Goal: Complete application form: Complete application form

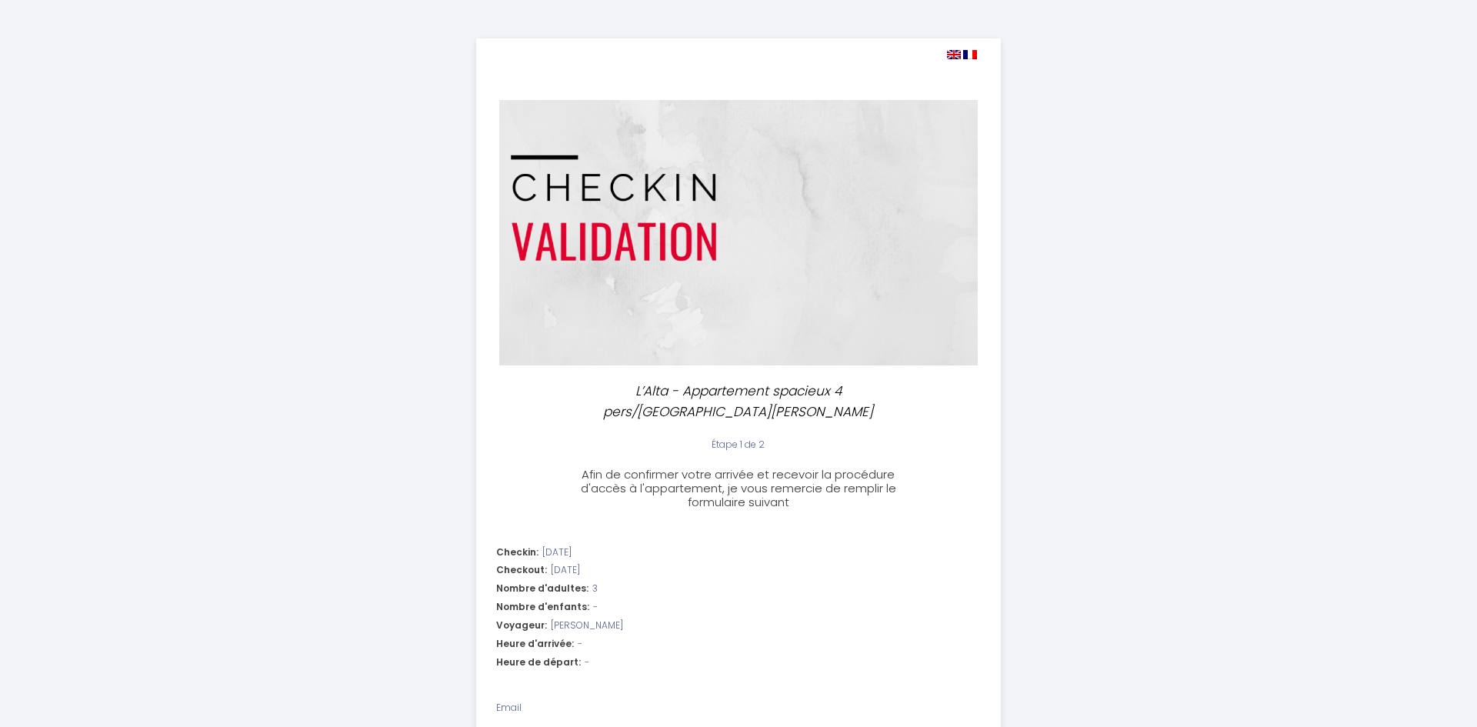
select select
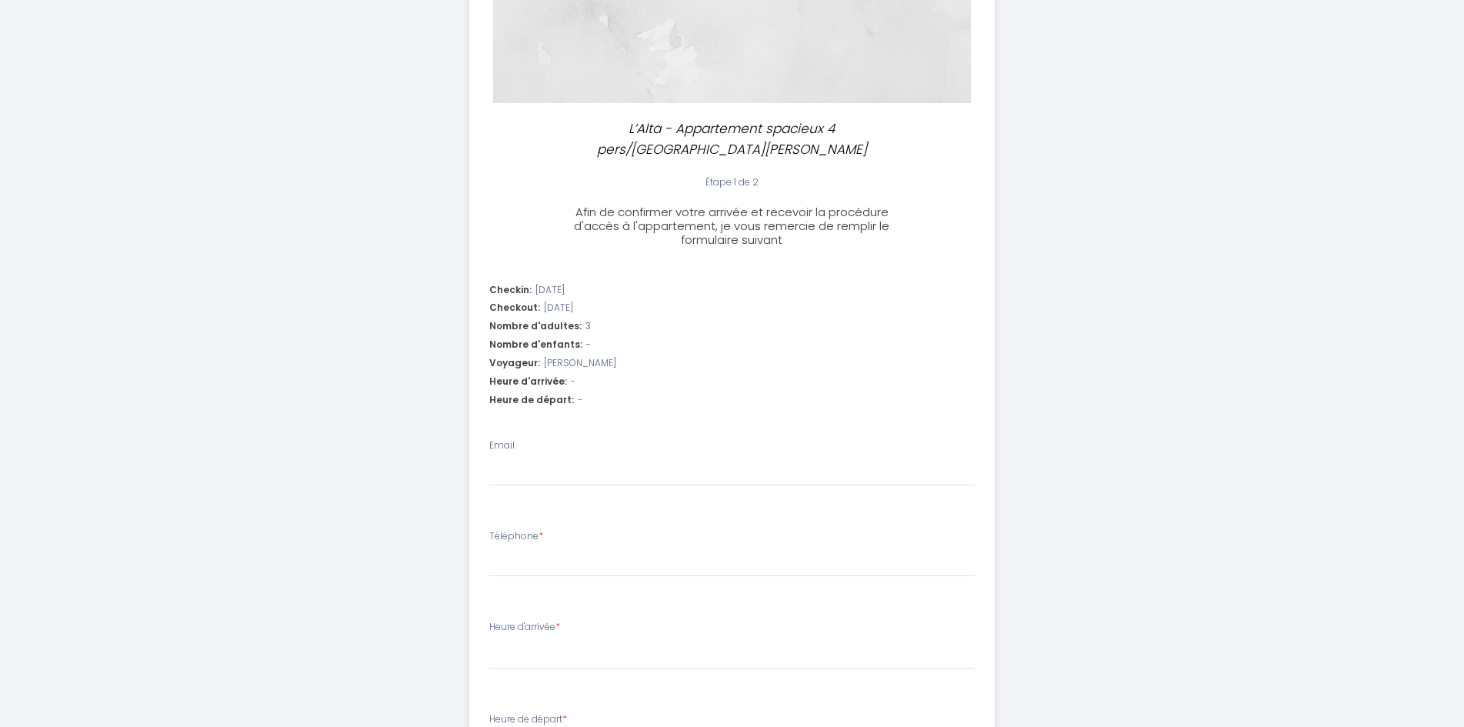
scroll to position [258, 0]
click at [529, 443] on div "Email" at bounding box center [732, 467] width 486 height 48
click at [526, 463] on input "Email" at bounding box center [732, 477] width 486 height 28
type input "e"
select select
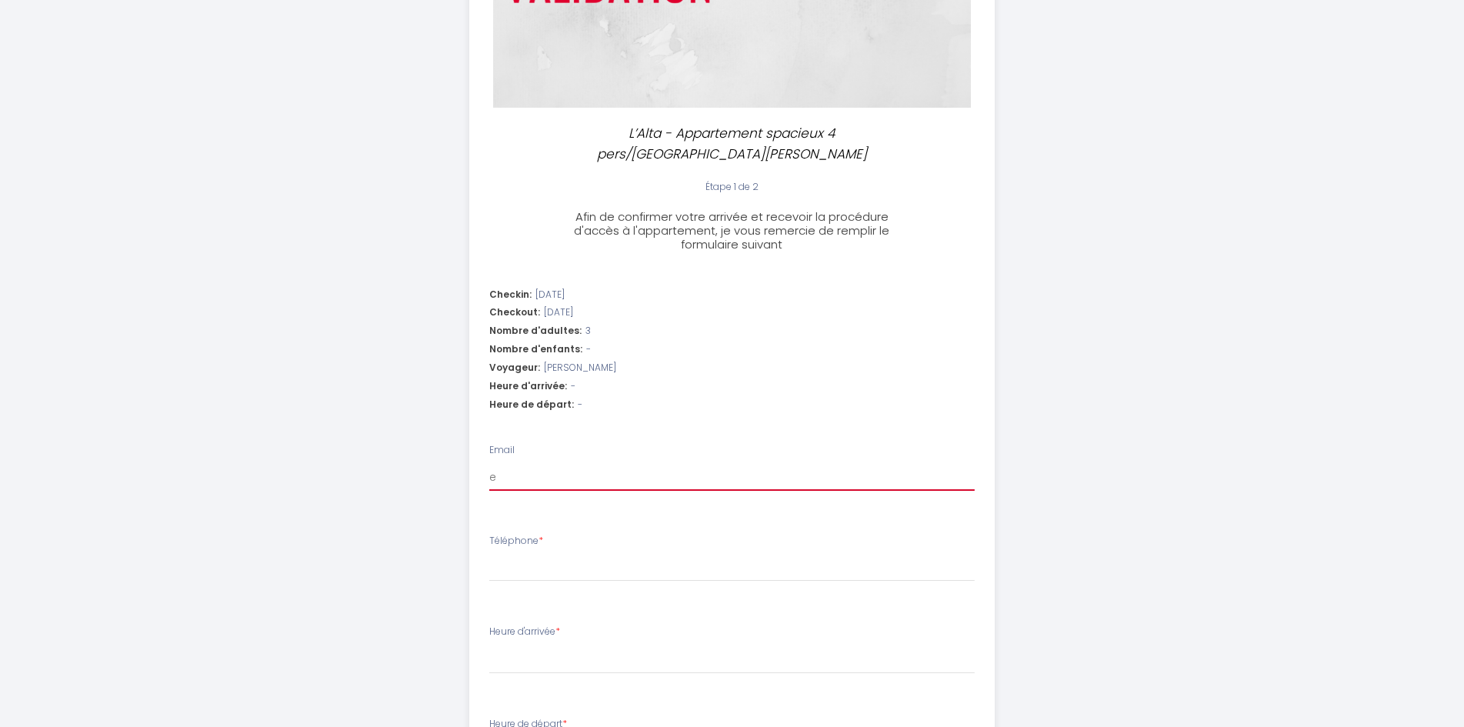
select select
type input "er"
select select
type input "eri"
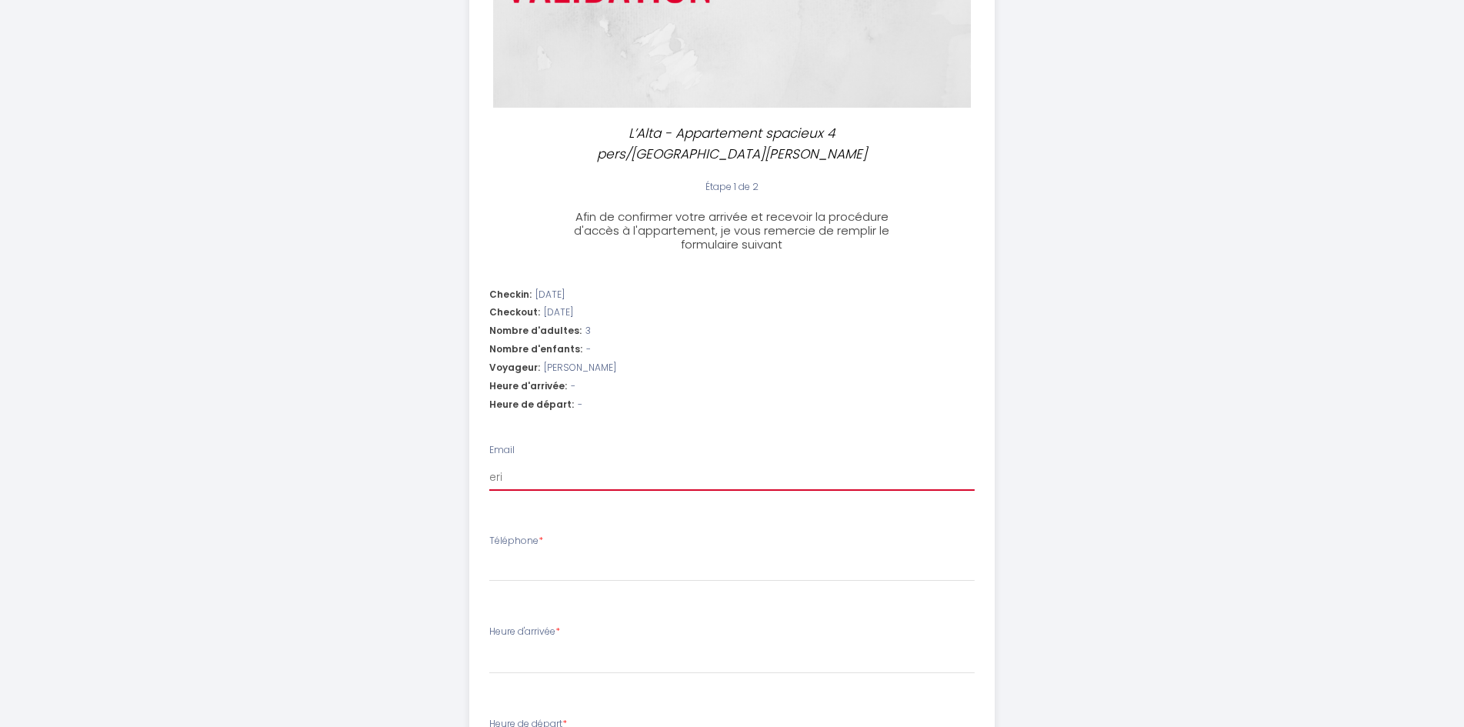
select select
type input "[PERSON_NAME]"
select select
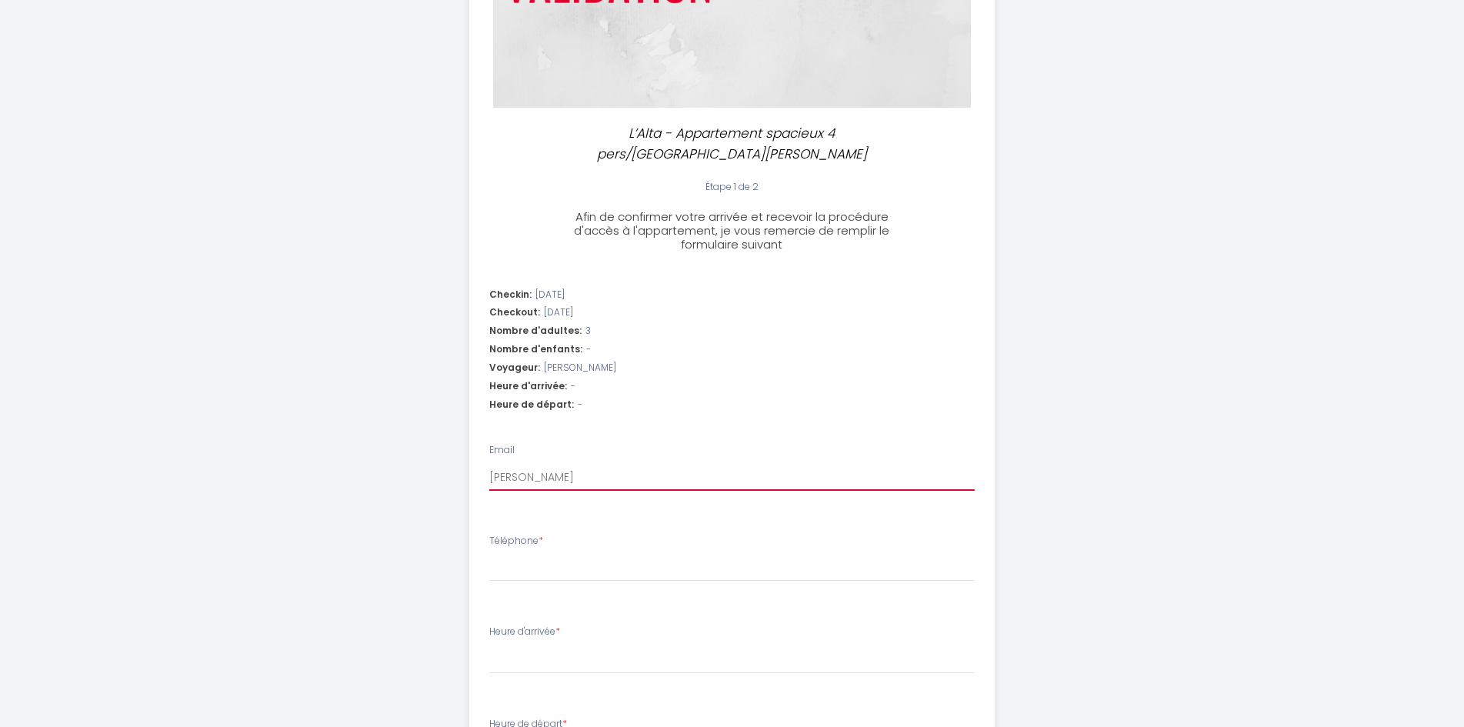
type input "[PERSON_NAME]."
select select
type input "[PERSON_NAME].b"
select select
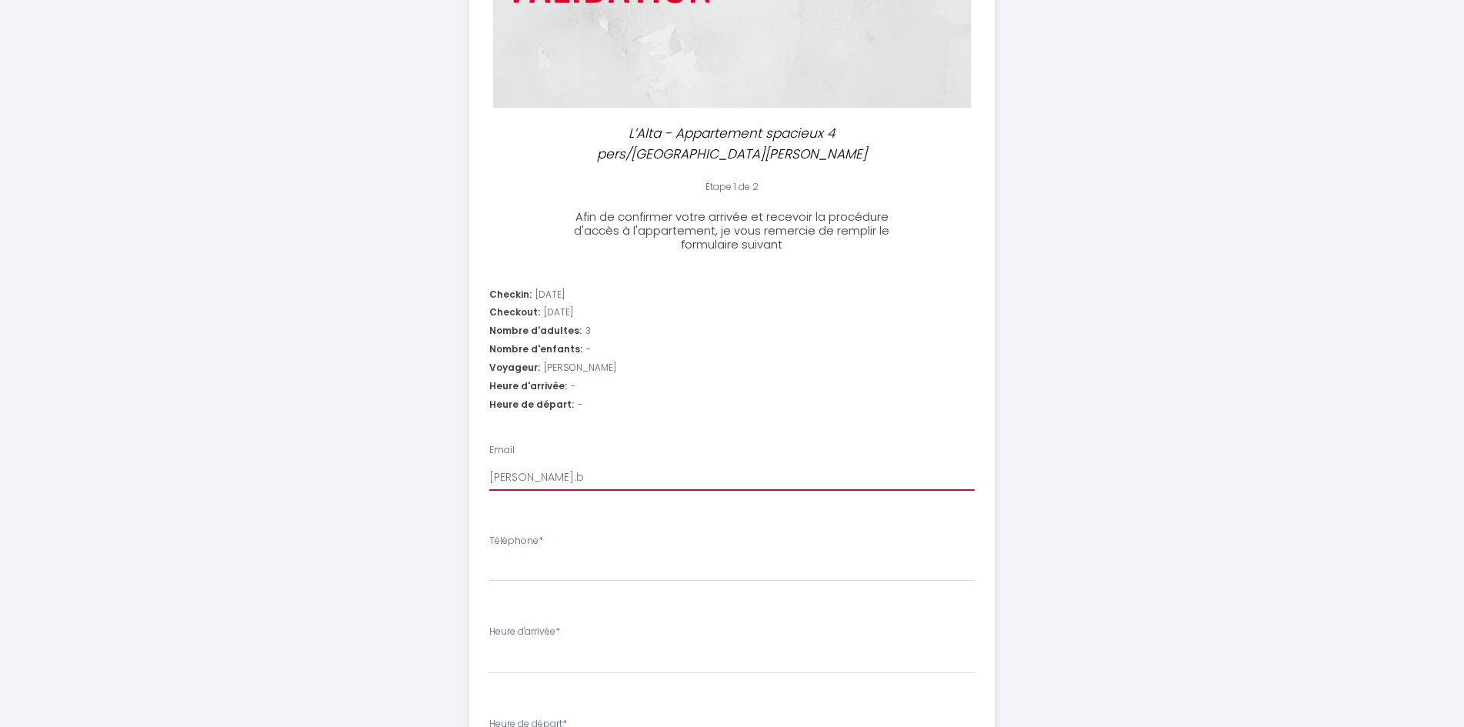
select select
type input "[DOMAIN_NAME]"
select select
type input "[PERSON_NAME].bau"
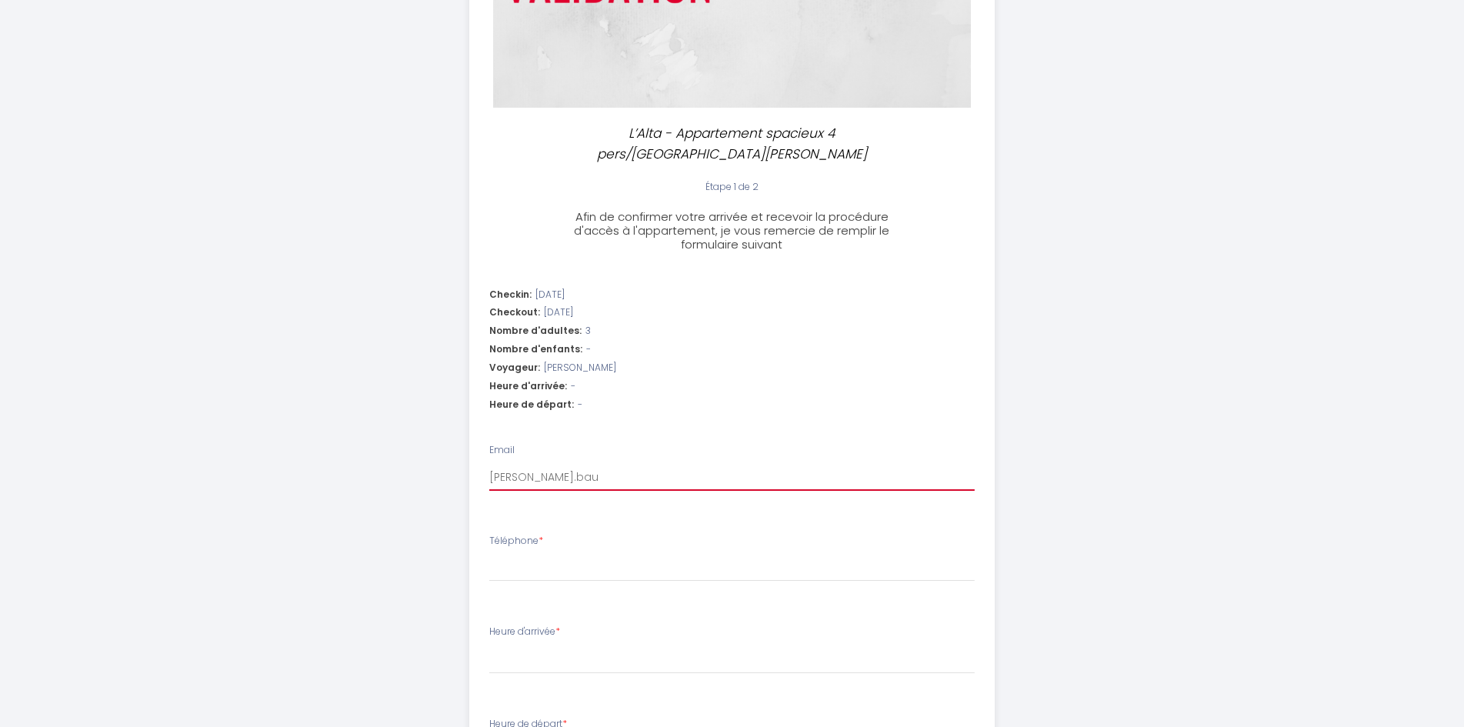
select select
type input "[PERSON_NAME].baud"
select select
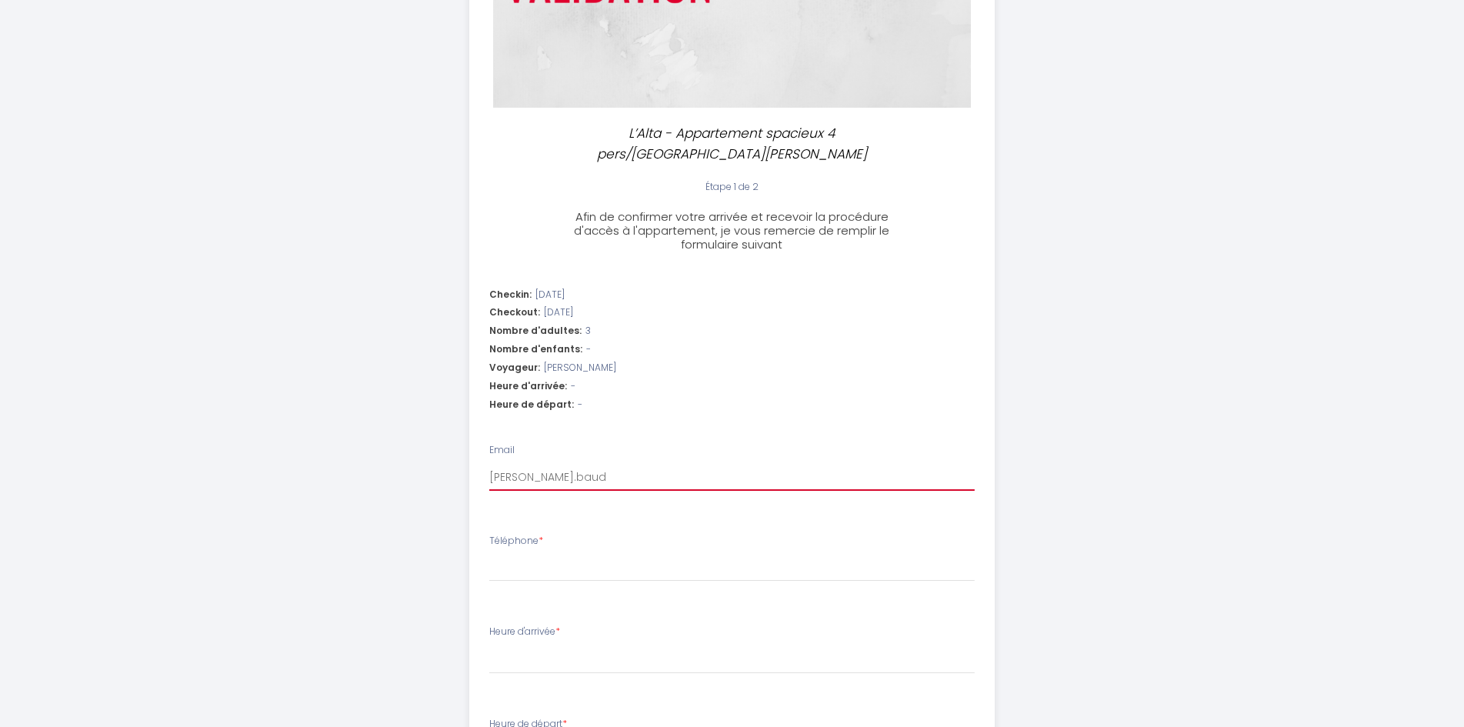
type input "[PERSON_NAME].baudr"
select select
type input "[PERSON_NAME].baudru"
select select
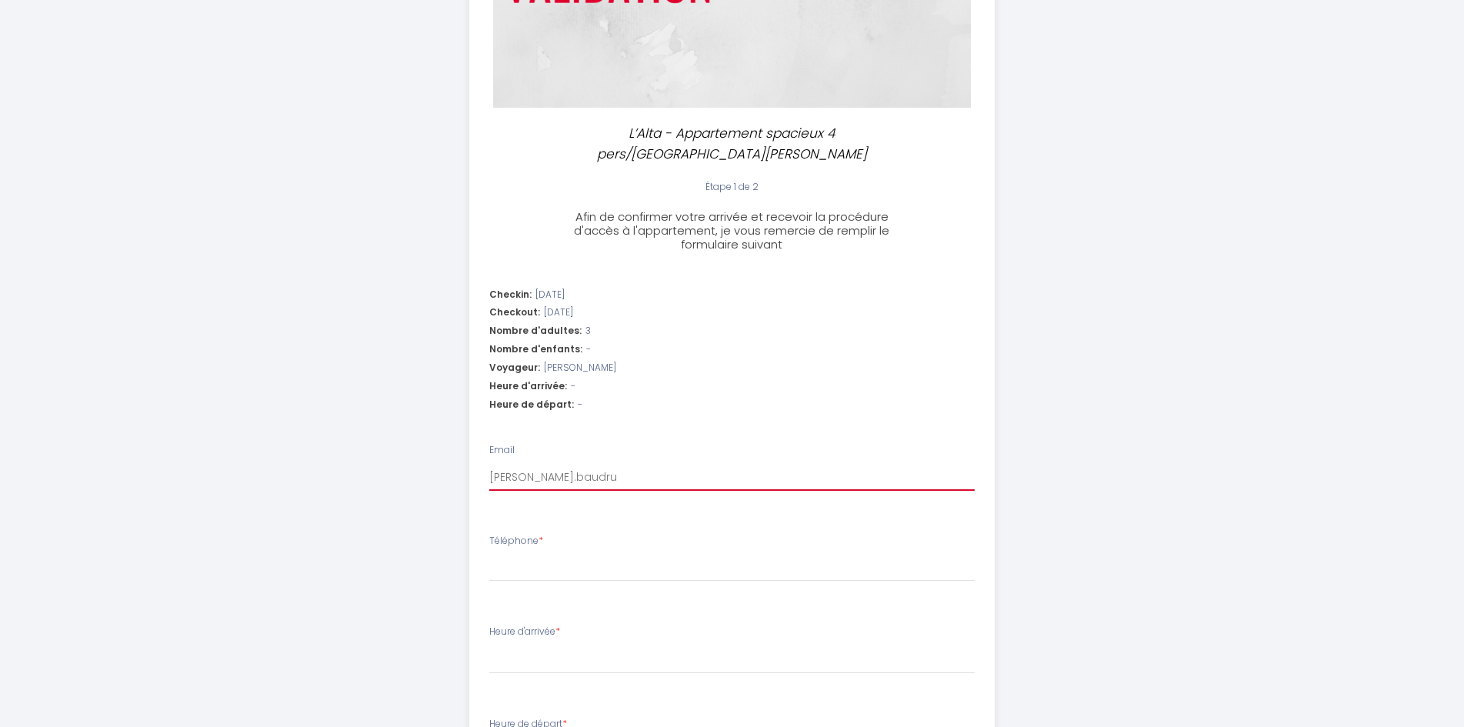
select select
type input "[PERSON_NAME].baudru@"
select select
type input "[PERSON_NAME]"
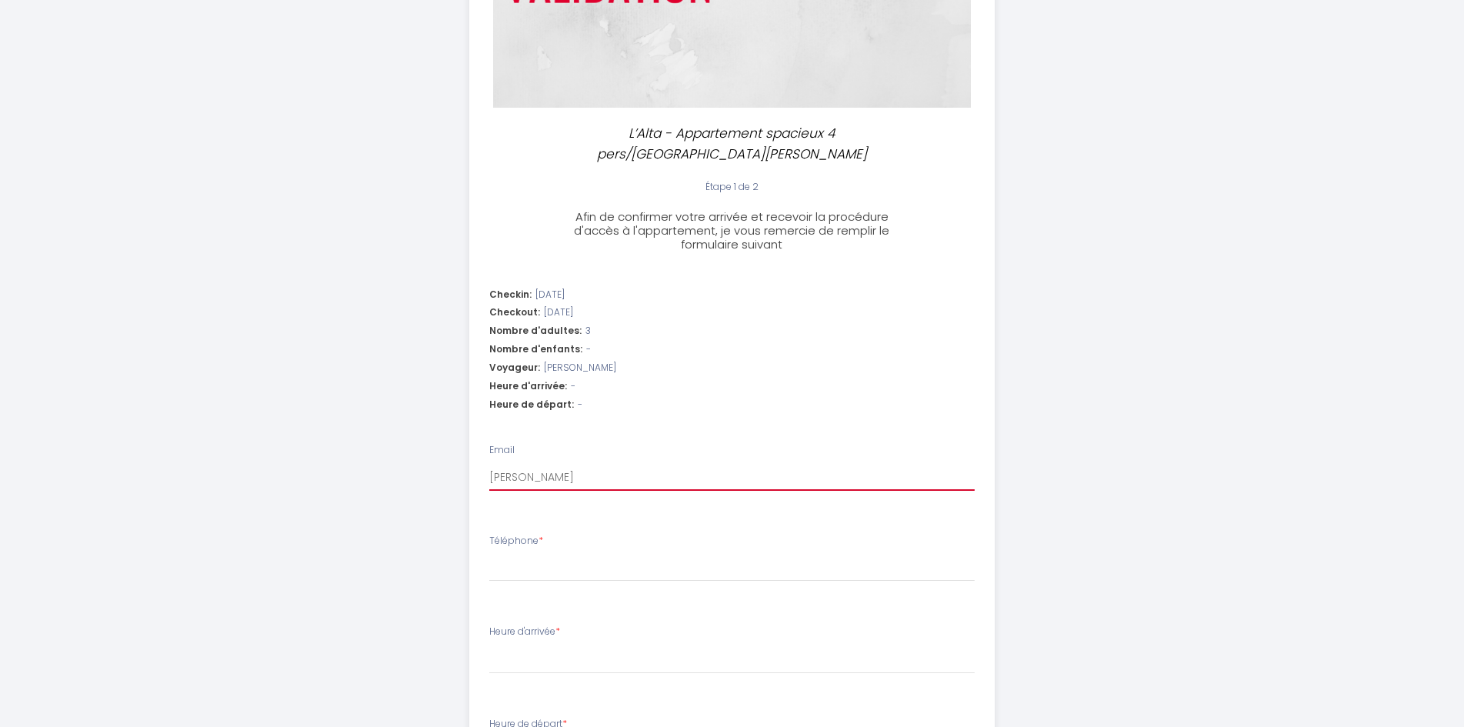
select select
type input "[PERSON_NAME]"
select select
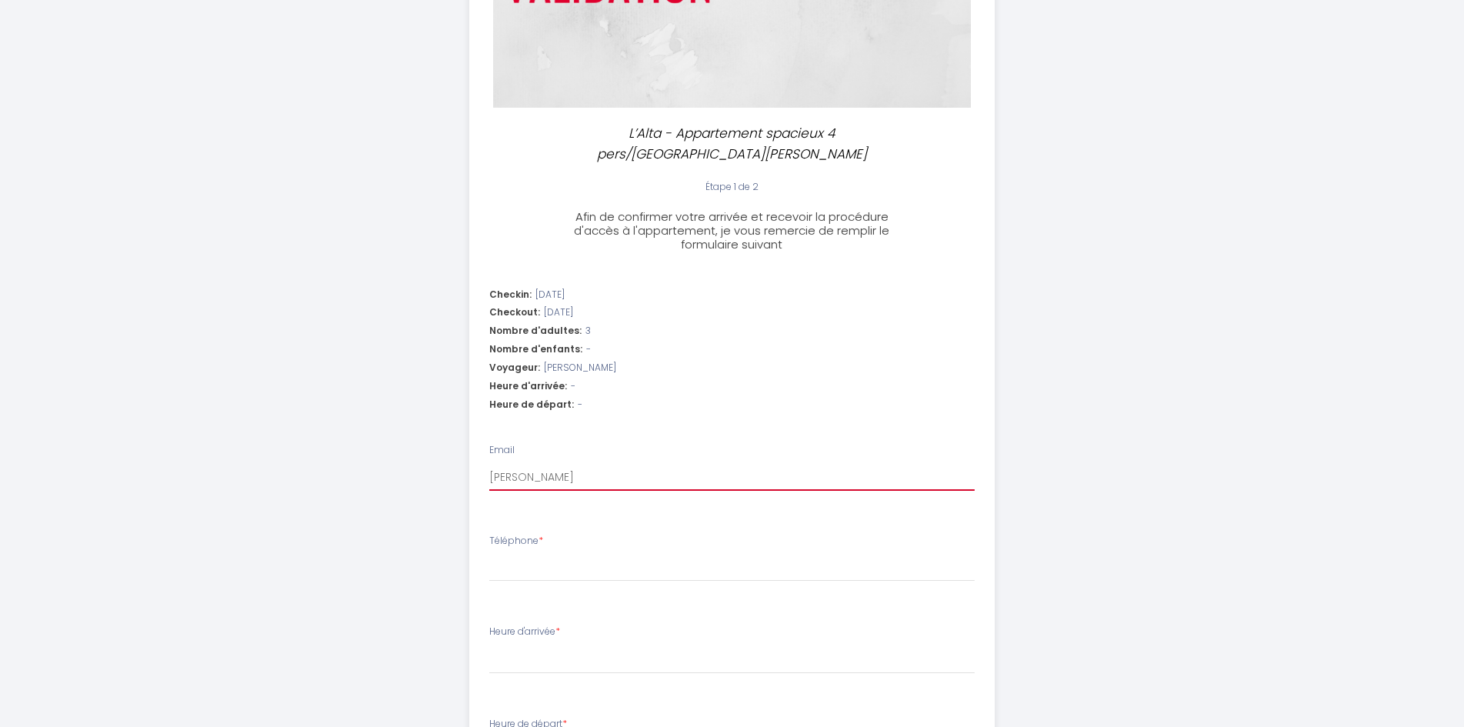
type input "[PERSON_NAME].baudru@gma"
select select
type input "[PERSON_NAME].baudru@gmai"
select select
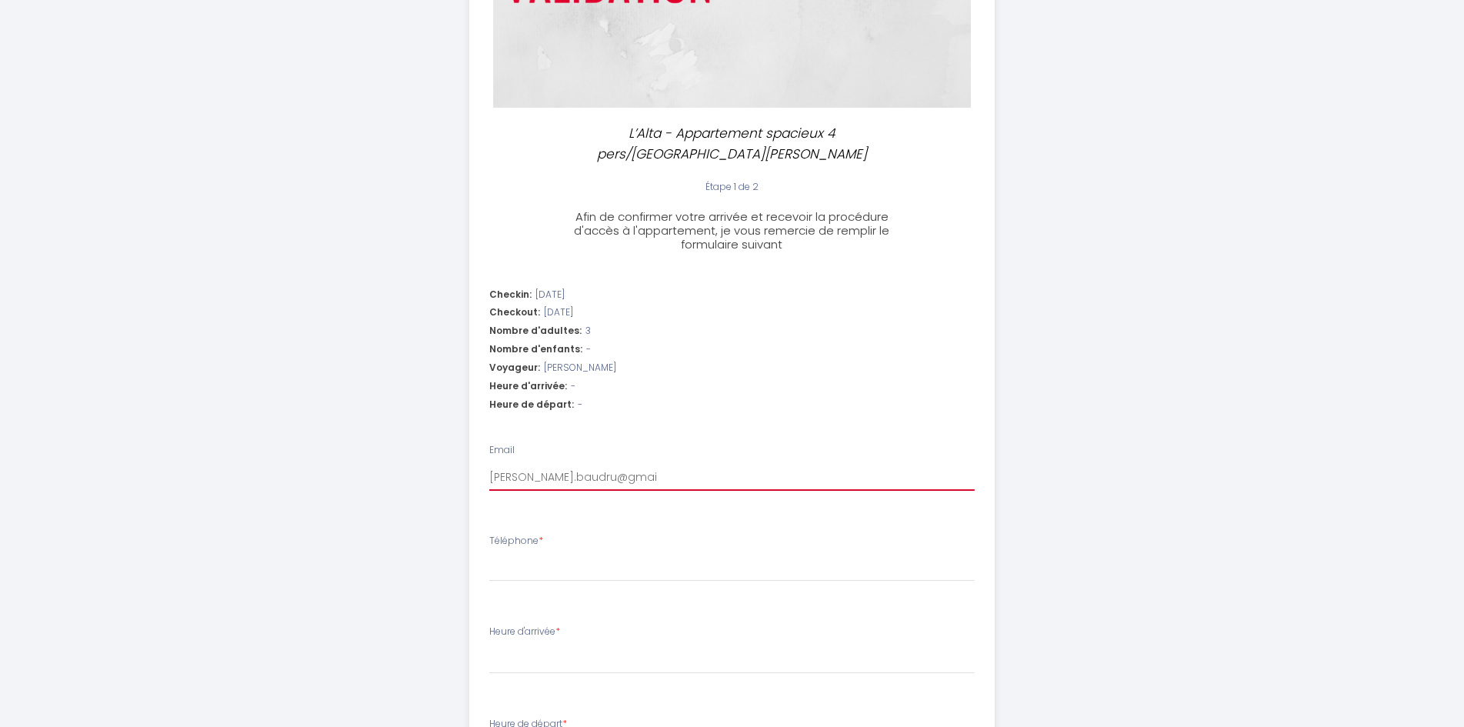
select select
type input "[PERSON_NAME][EMAIL_ADDRESS]"
select select
type input "[PERSON_NAME][EMAIL_ADDRESS]."
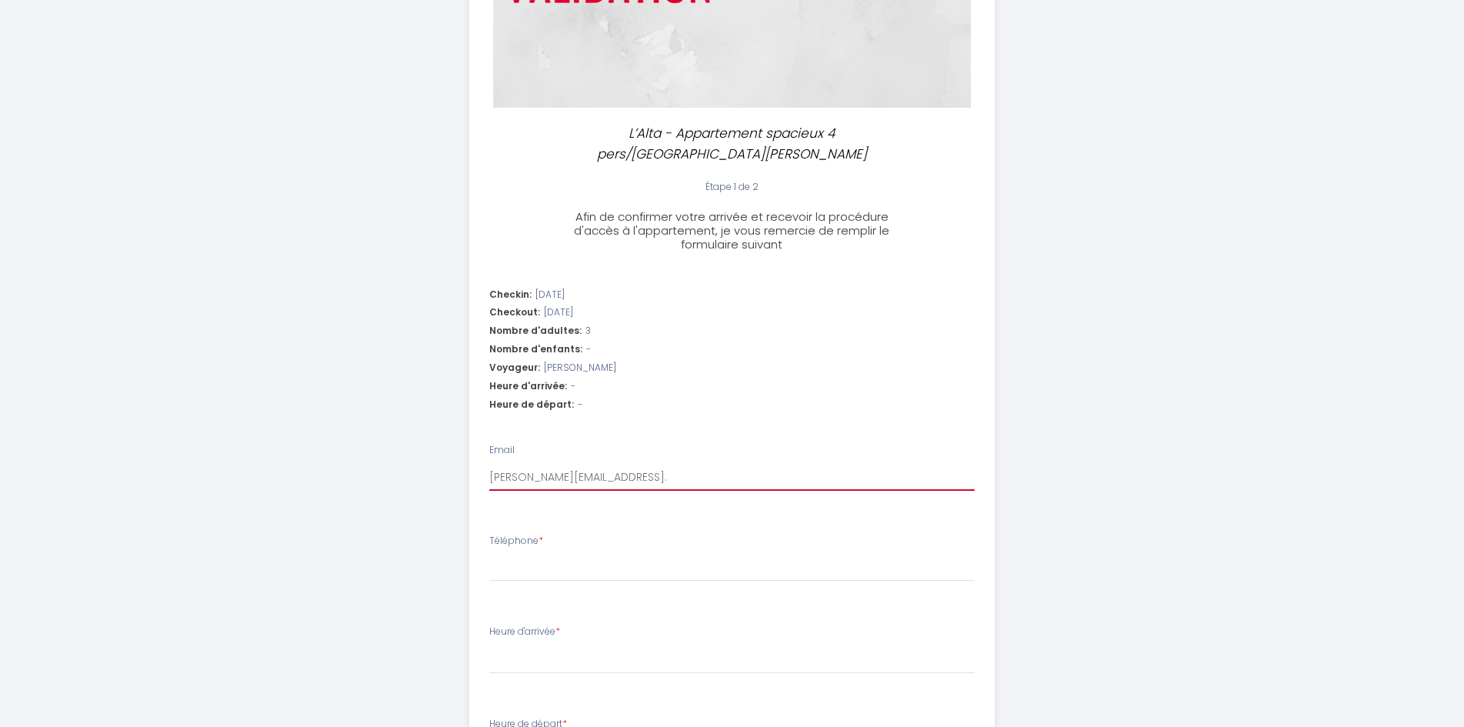
select select
type input "[PERSON_NAME]"
select select
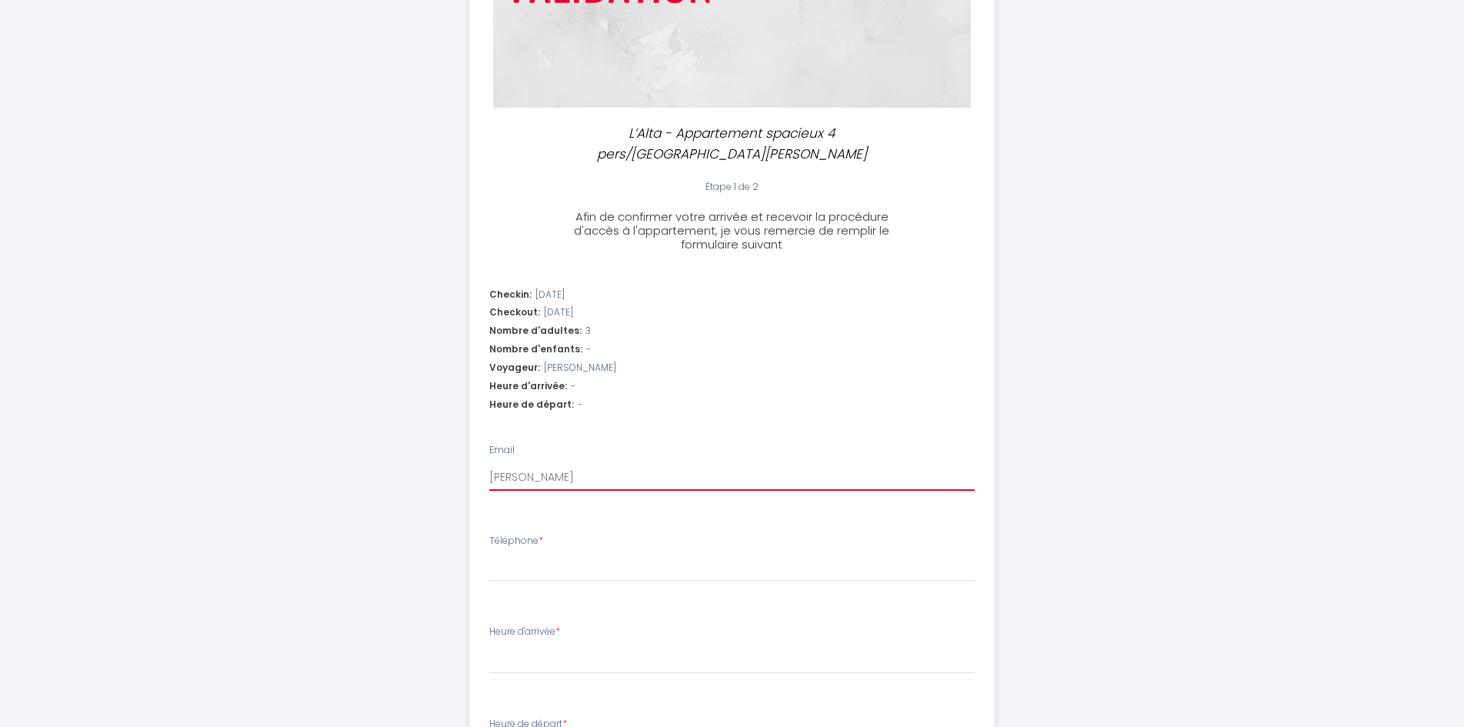
type input "[PERSON_NAME][EMAIL_ADDRESS][DOMAIN_NAME]"
select select
type input "[PERSON_NAME][EMAIL_ADDRESS][DOMAIN_NAME]"
select select
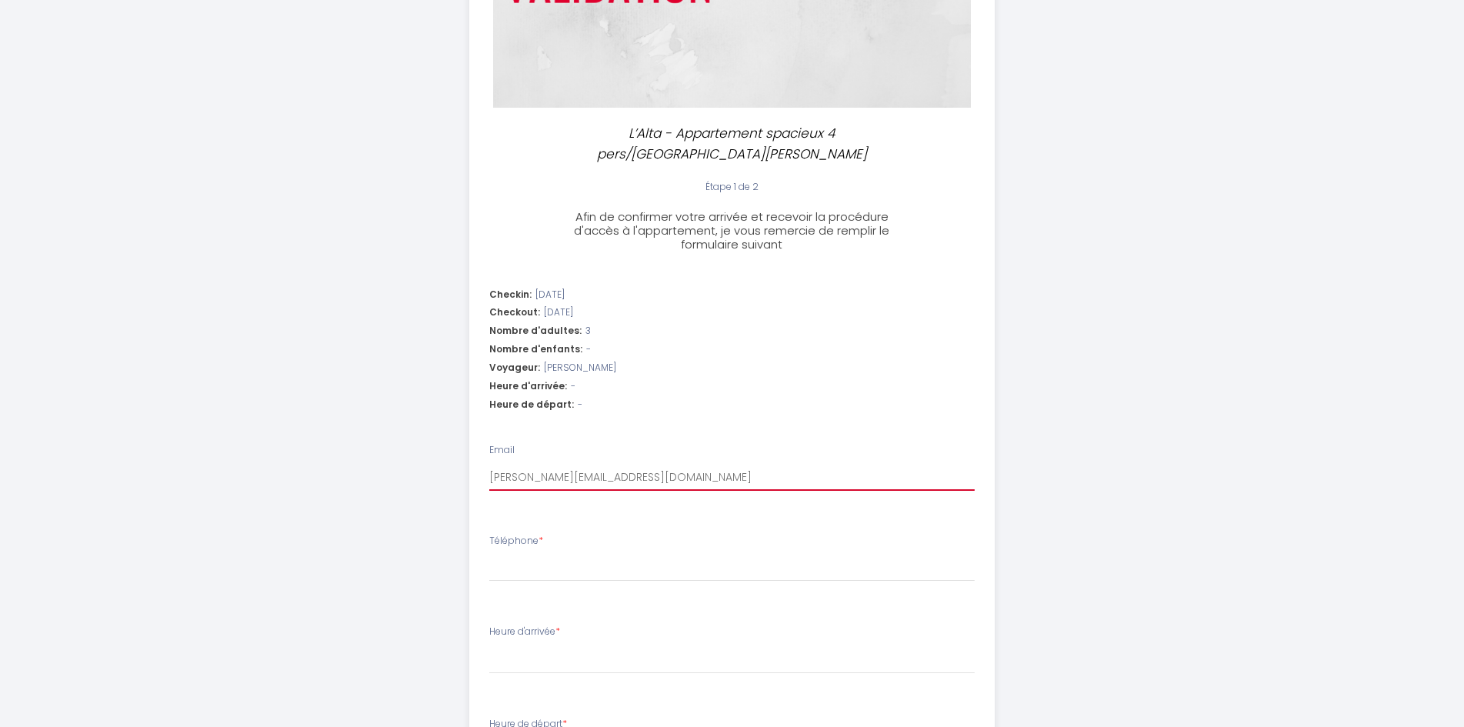
select select
type input "[PERSON_NAME][EMAIL_ADDRESS][DOMAIN_NAME]"
click at [546, 554] on input "Téléphone *" at bounding box center [732, 568] width 486 height 28
type input "0"
select select
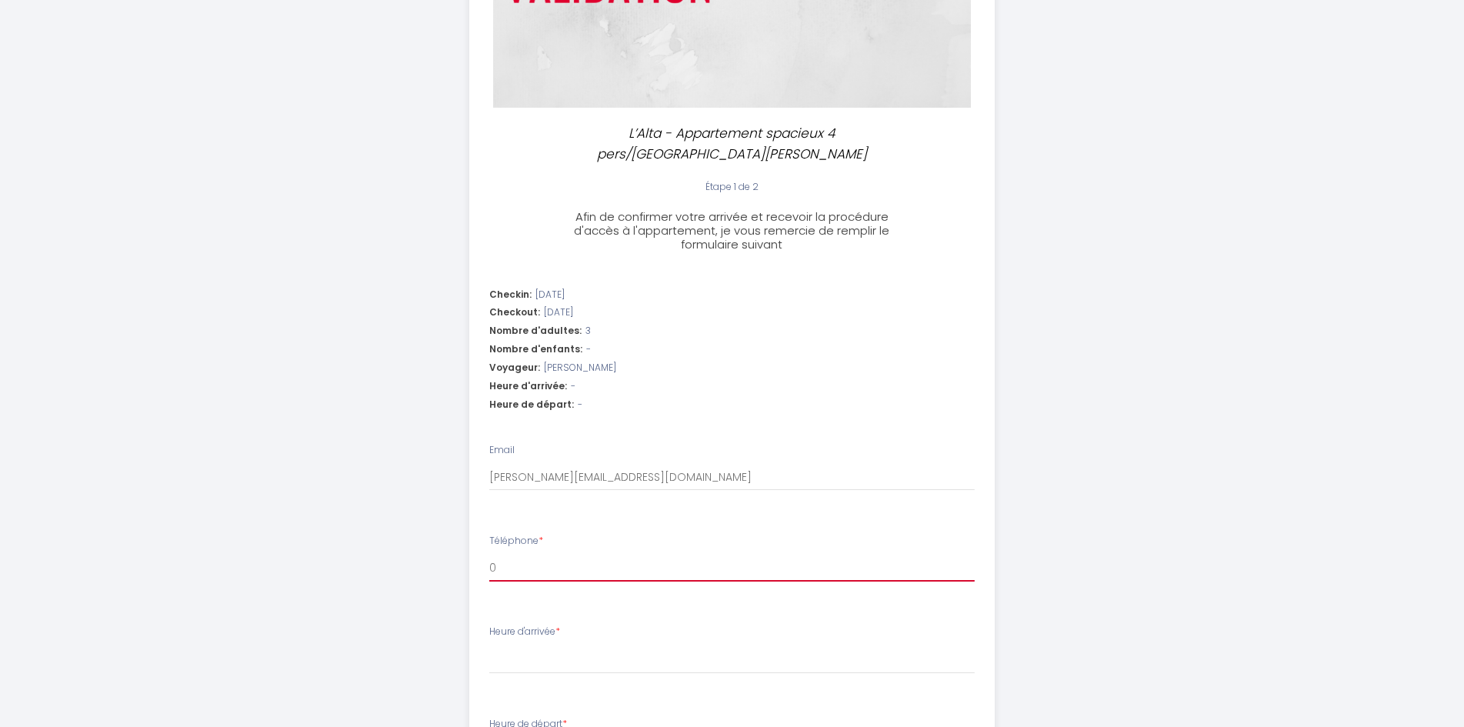
select select
type input "06"
select select
type input "062"
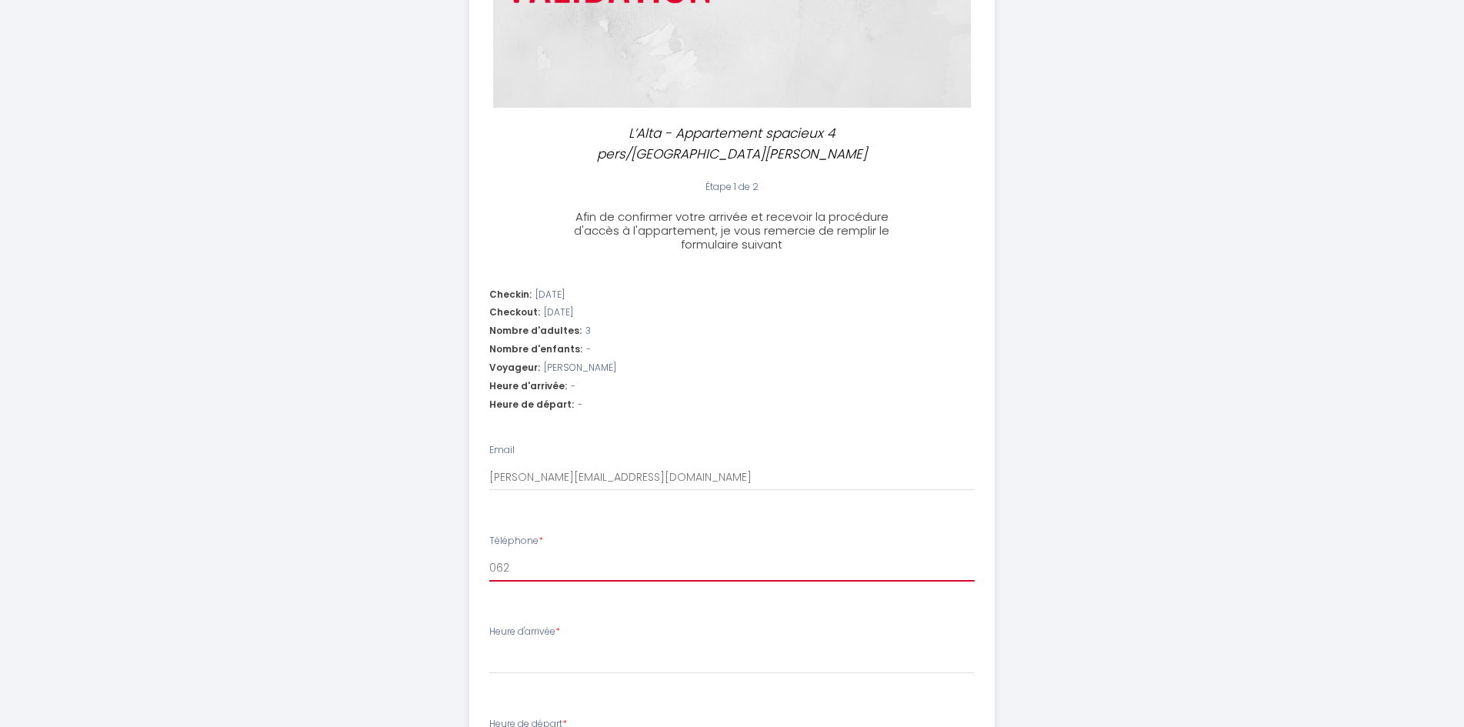
select select
type input "0620"
select select
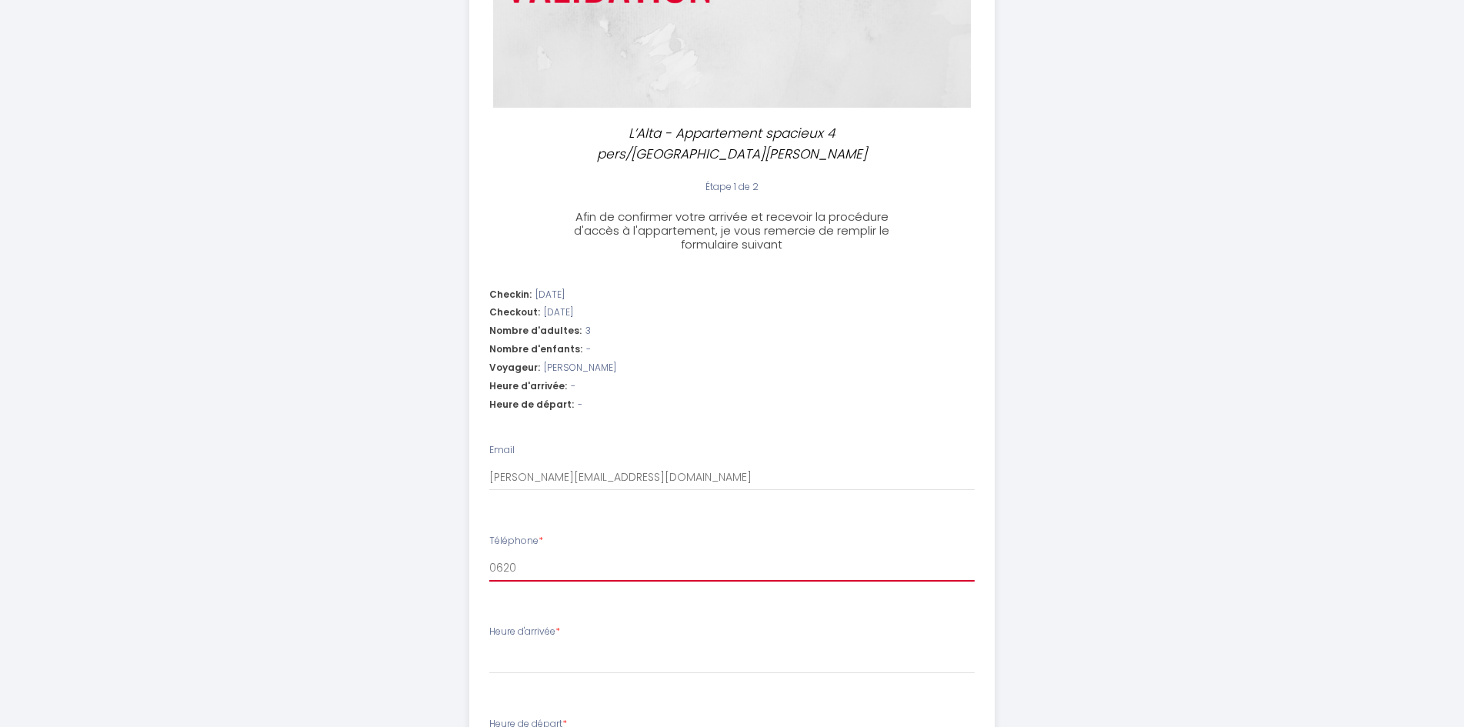
type input "06201"
select select
type input "062011"
select select
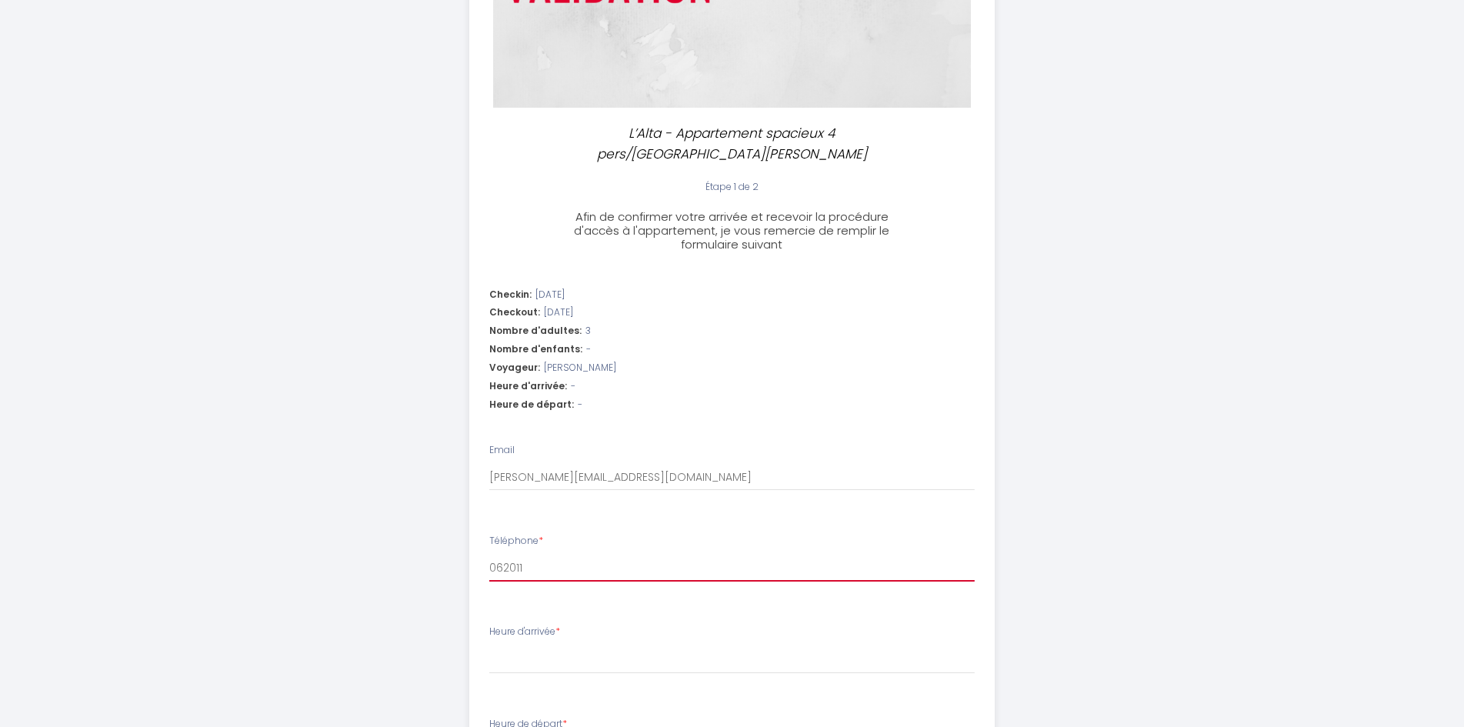
select select
type input "0620115"
select select
type input "06201151"
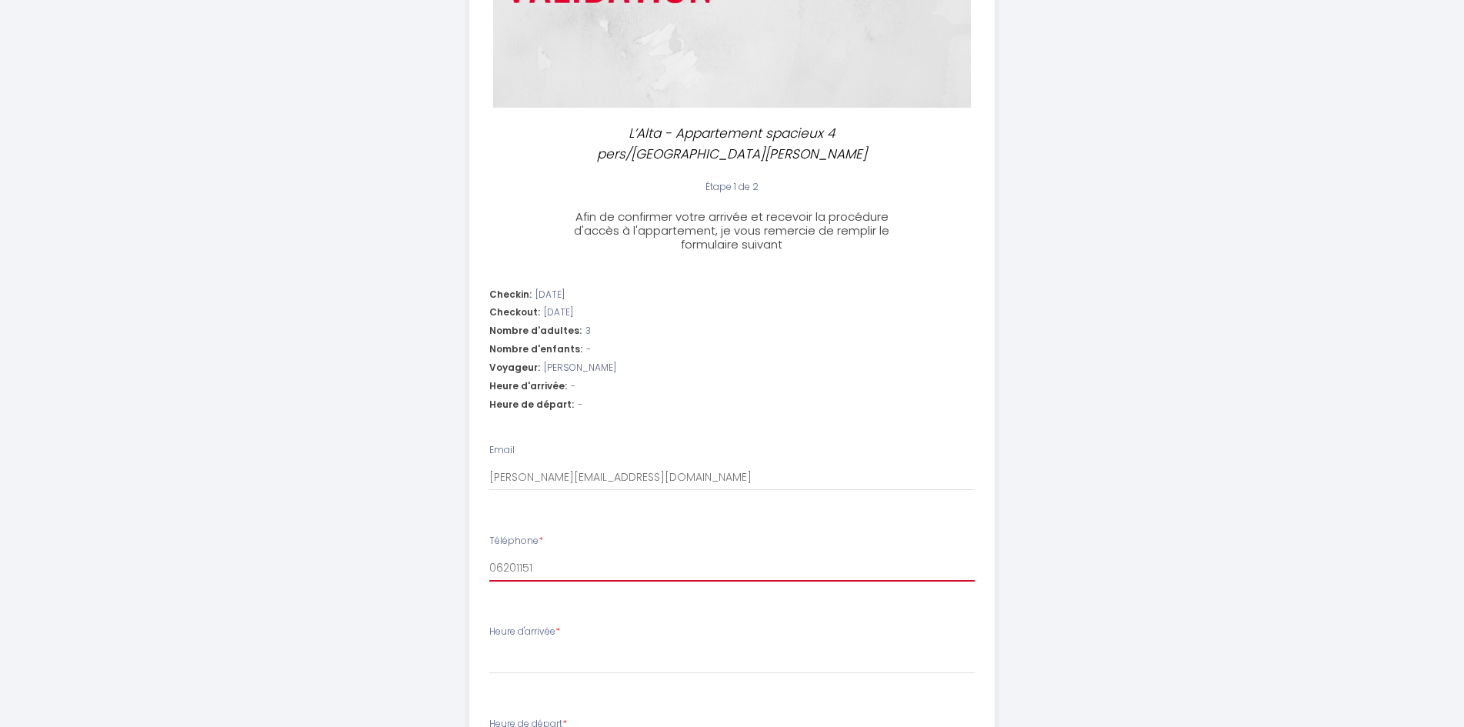
select select
type input "062011519"
select select
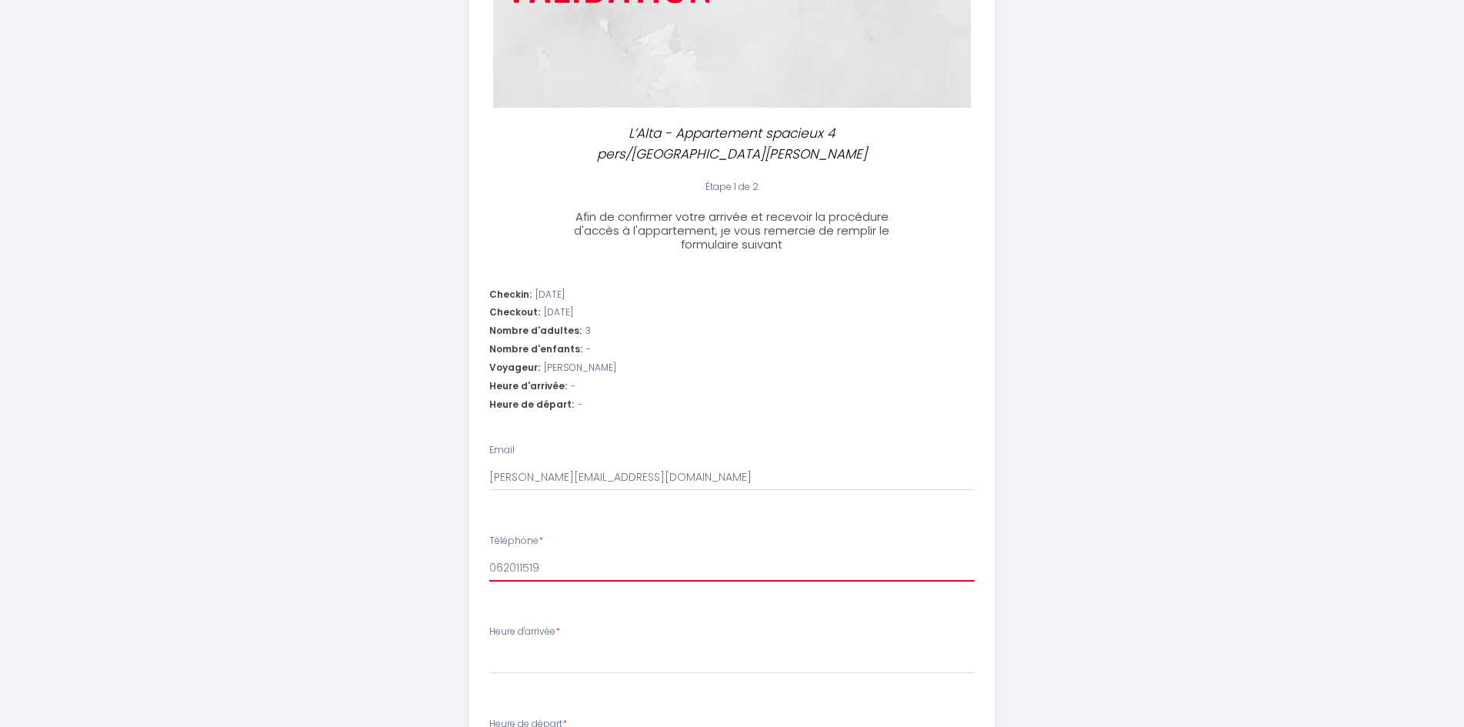
type input "0620115199"
select select
type input "0620115199"
click at [544, 645] on select "16:00 16:30 17:00 17:30 18:00 18:30 19:00 19:30 20:00 20:30 21:00 21:30 22:00 2…" at bounding box center [732, 659] width 486 height 29
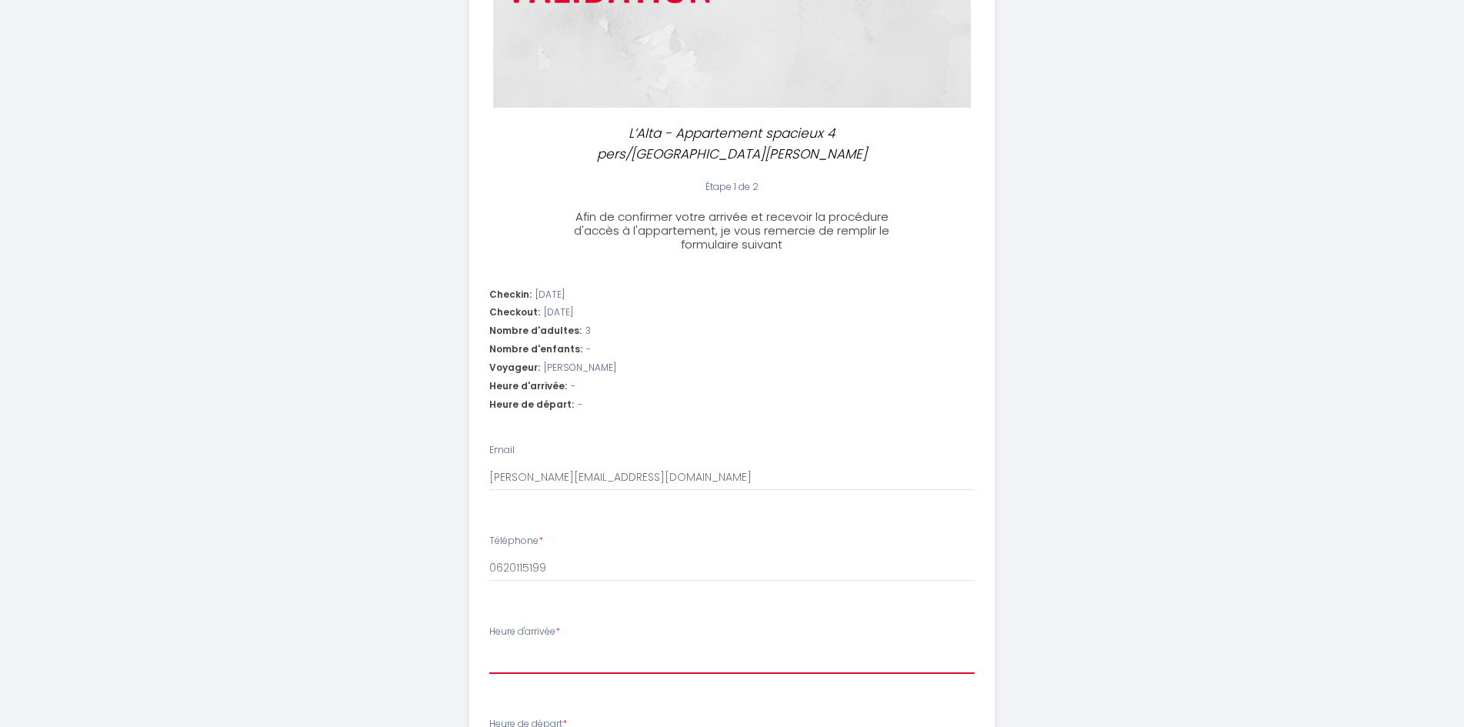
select select "20:00"
click at [489, 645] on select "16:00 16:30 17:00 17:30 18:00 18:30 19:00 19:30 20:00 20:30 21:00 21:30 22:00 2…" at bounding box center [732, 659] width 486 height 29
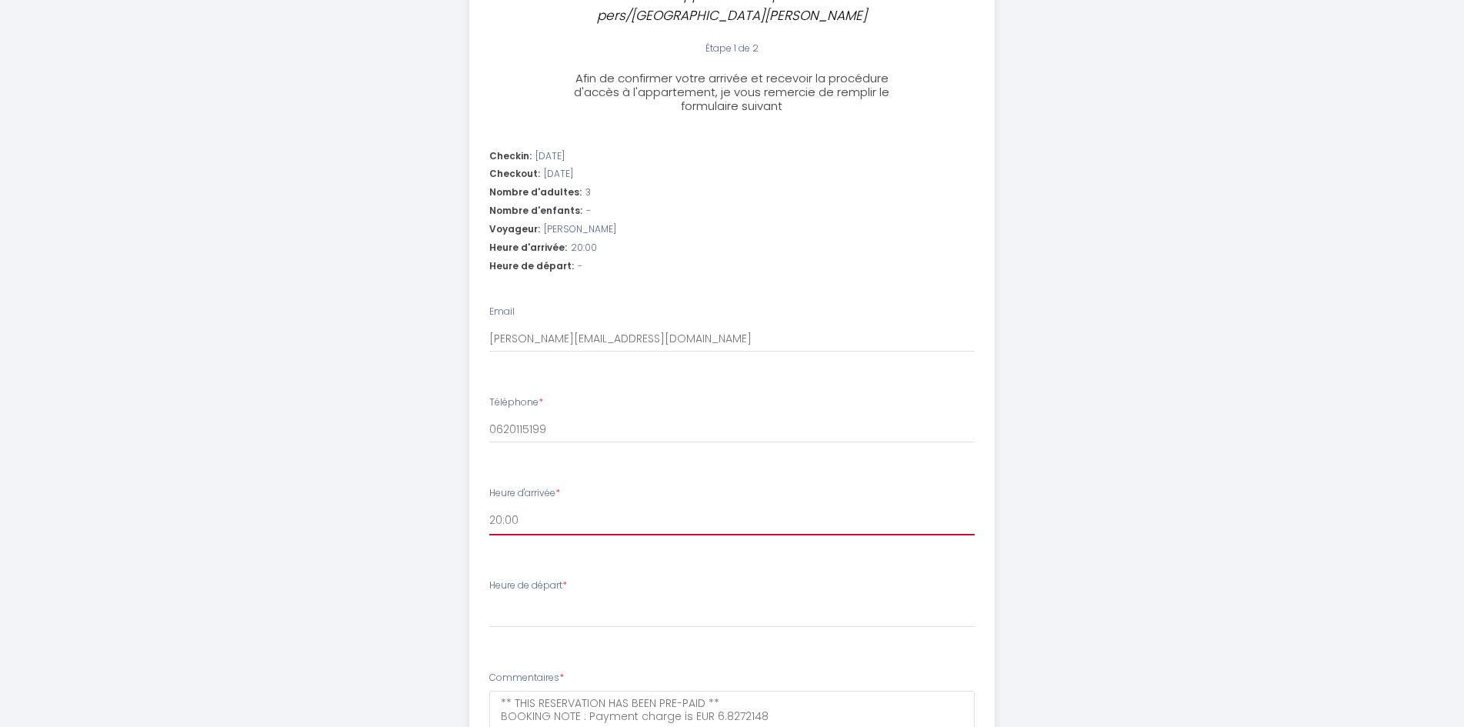
scroll to position [412, 0]
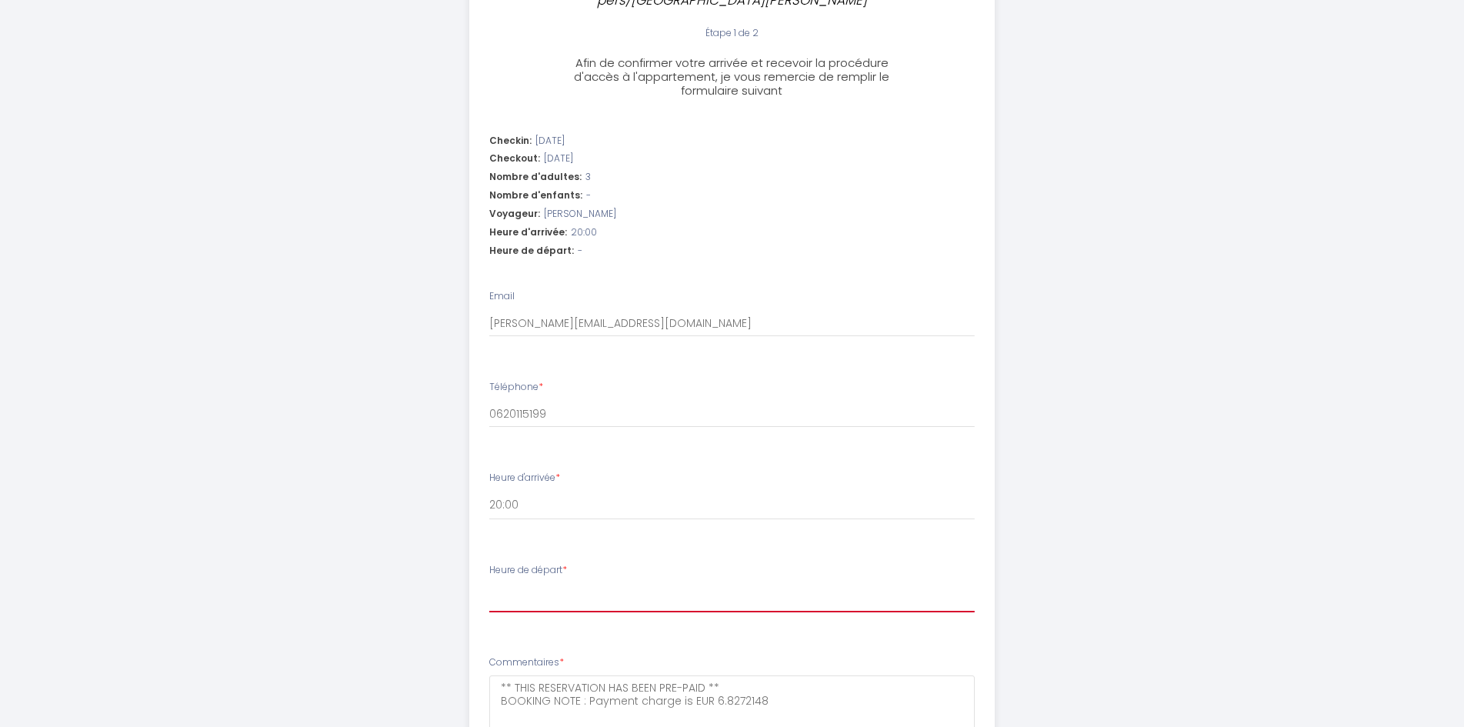
click at [589, 583] on select "00:00 00:30 01:00 01:30 02:00 02:30 03:00 03:30 04:00 04:30 05:00 05:30 06:00 0…" at bounding box center [732, 597] width 486 height 29
select select "05:30"
click at [489, 583] on select "00:00 00:30 01:00 01:30 02:00 02:30 03:00 03:30 04:00 04:30 05:00 05:30 06:00 0…" at bounding box center [732, 597] width 486 height 29
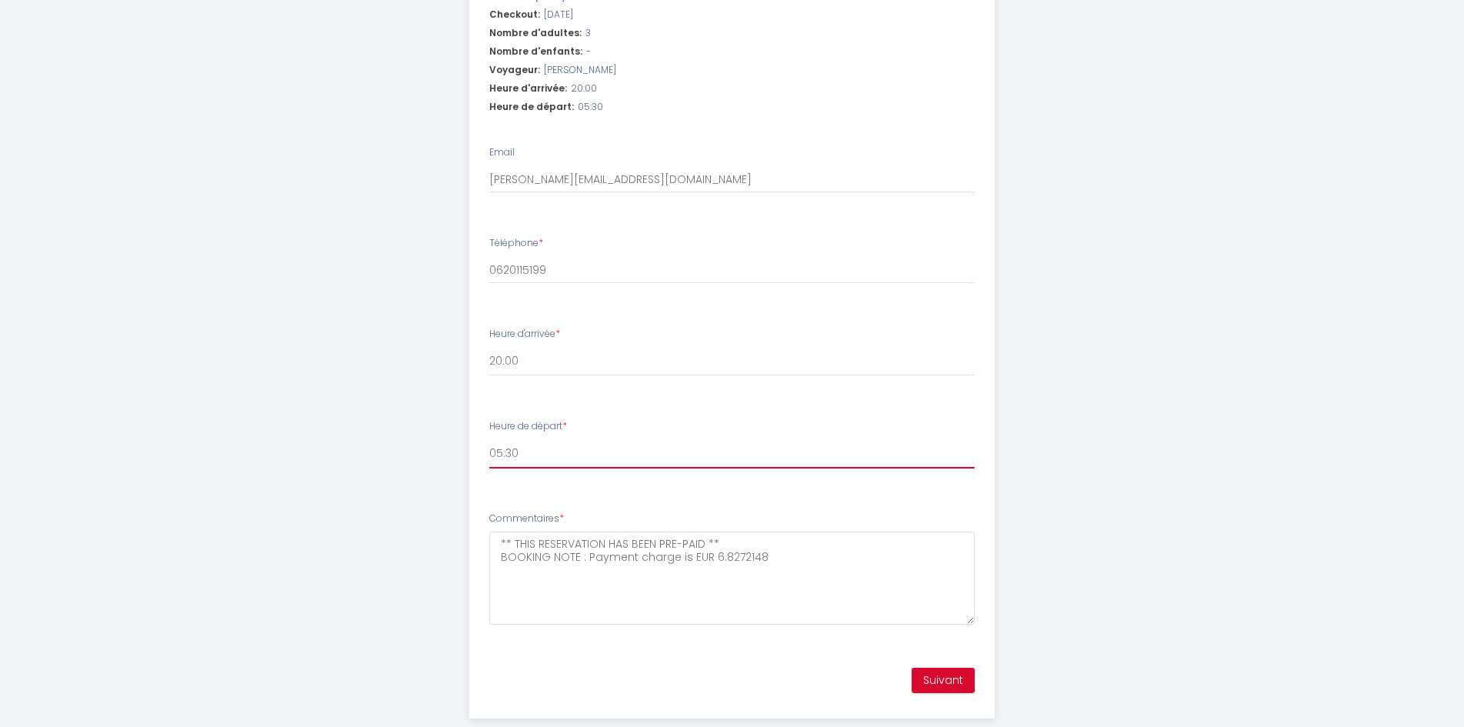
scroll to position [566, 0]
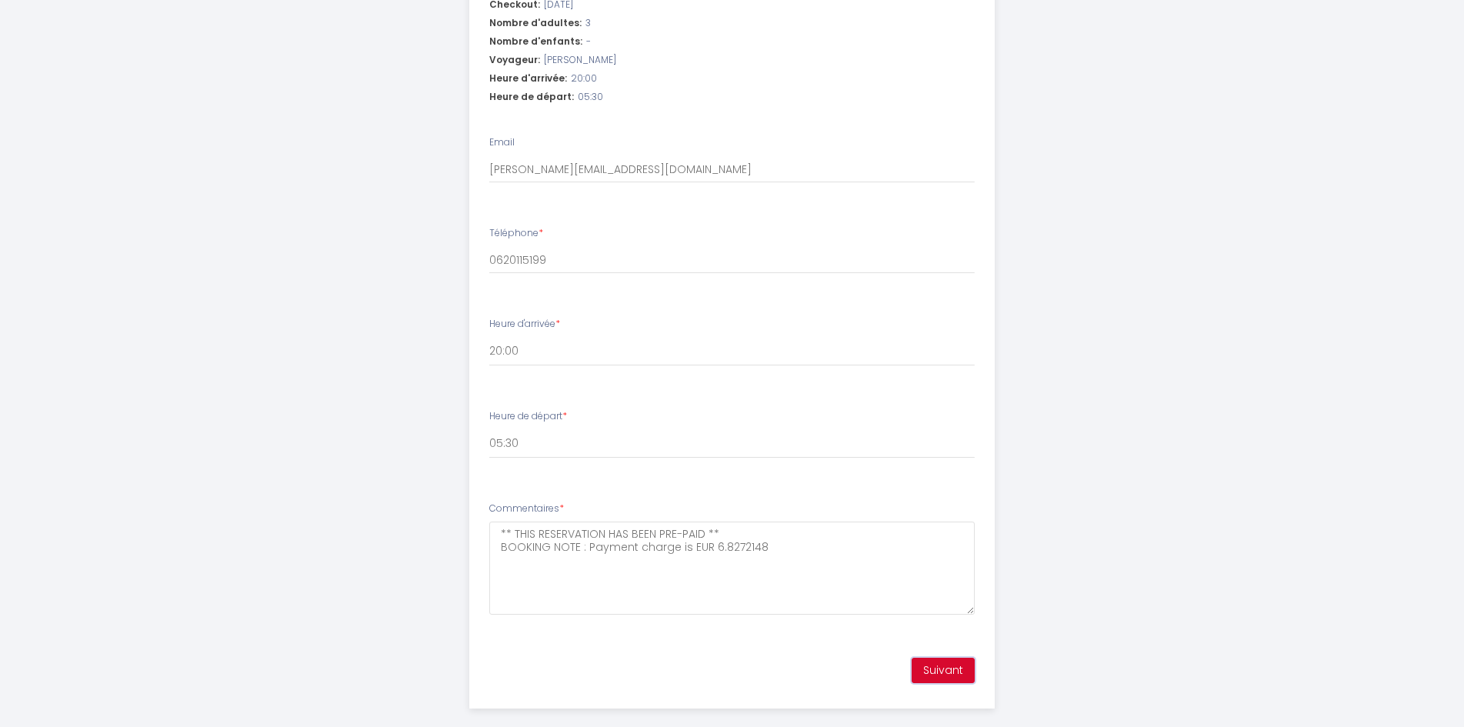
click at [946, 658] on button "Suivant" at bounding box center [943, 671] width 63 height 26
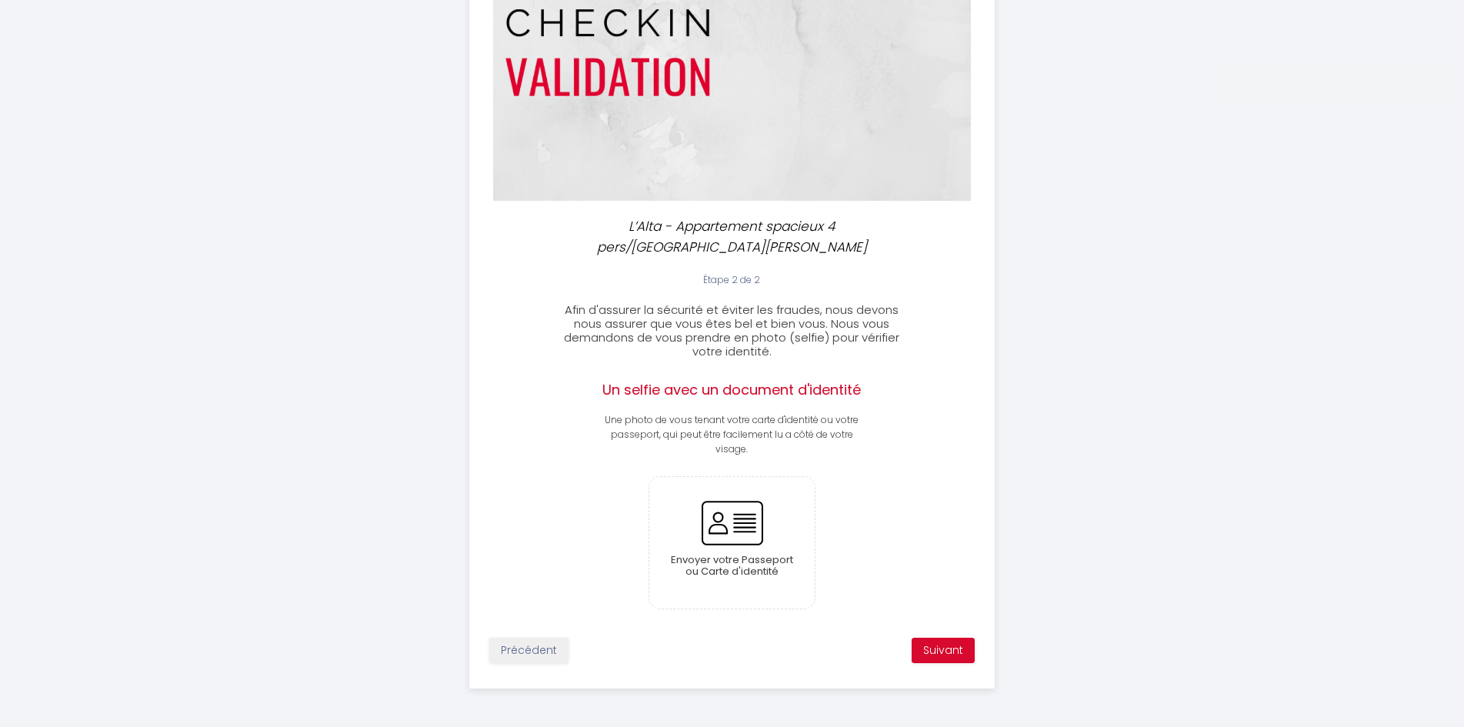
scroll to position [145, 0]
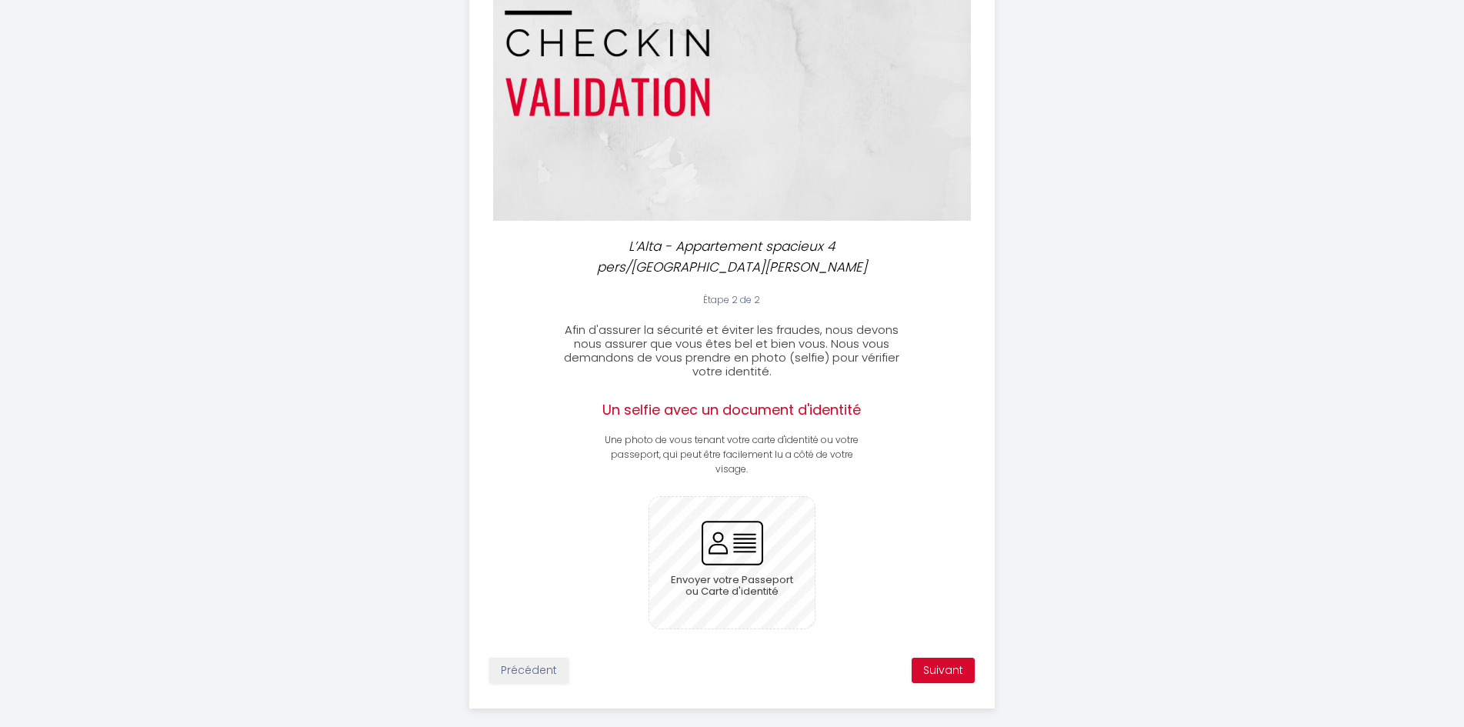
click at [746, 525] on input "file" at bounding box center [731, 563] width 165 height 132
